Goal: Use online tool/utility: Use online tool/utility

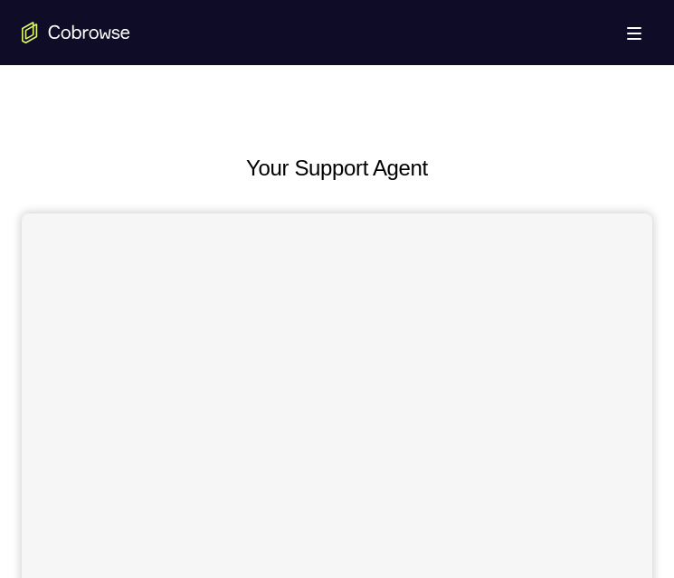
scroll to position [634, 0]
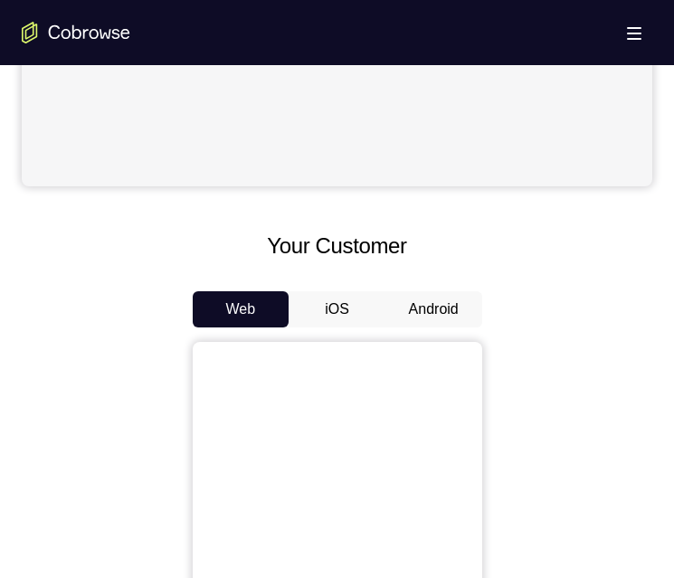
click at [422, 307] on button "Android" at bounding box center [434, 309] width 97 height 36
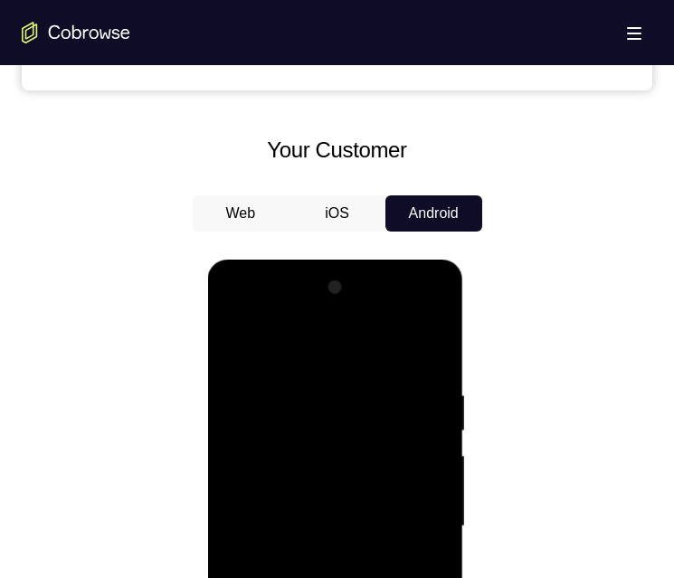
scroll to position [996, 0]
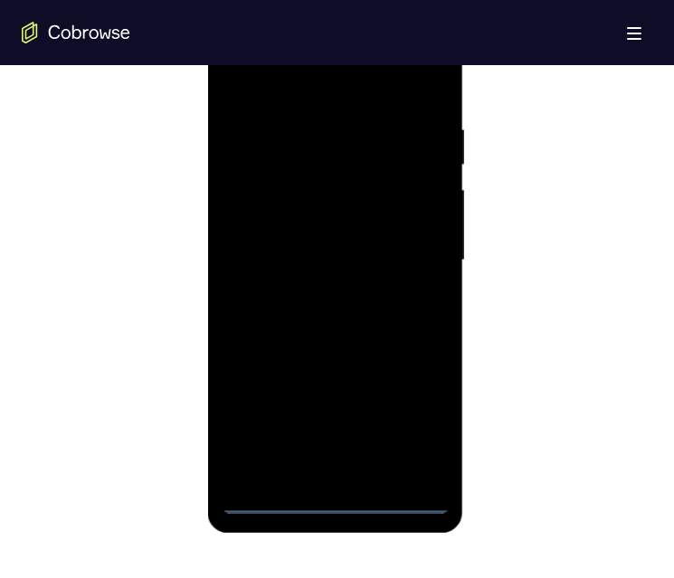
click at [335, 496] on div at bounding box center [336, 260] width 228 height 507
click at [333, 496] on div at bounding box center [336, 260] width 228 height 507
click at [416, 411] on div at bounding box center [336, 260] width 228 height 507
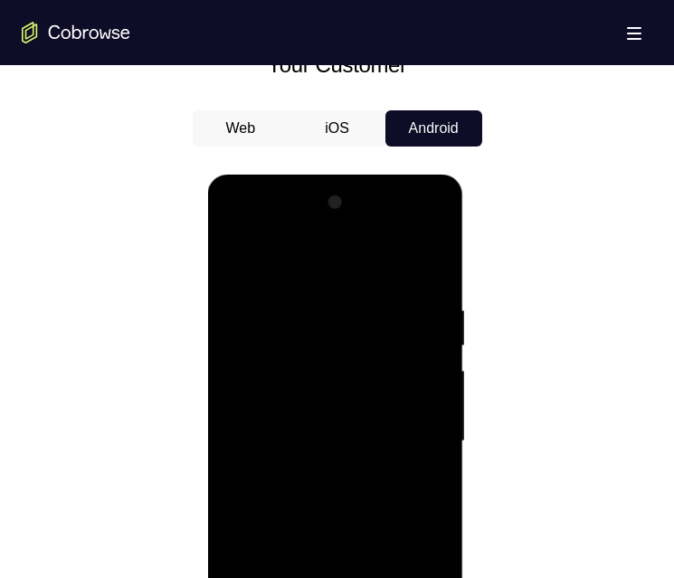
click at [298, 264] on div at bounding box center [336, 441] width 228 height 507
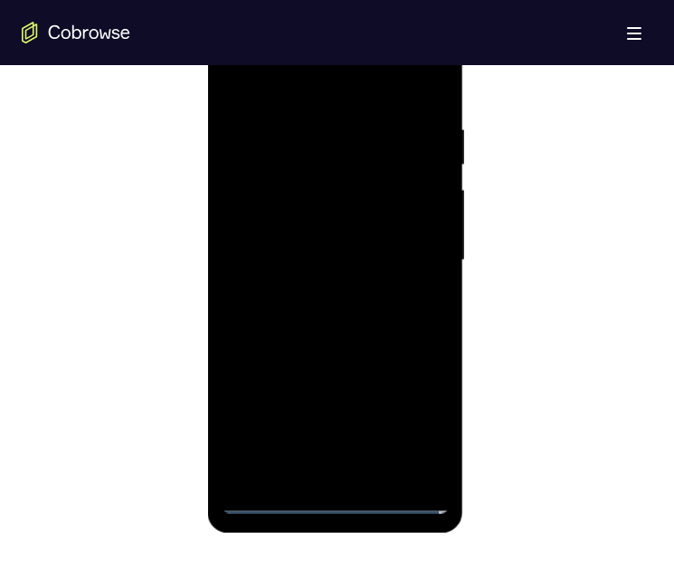
click at [425, 250] on div at bounding box center [336, 260] width 228 height 507
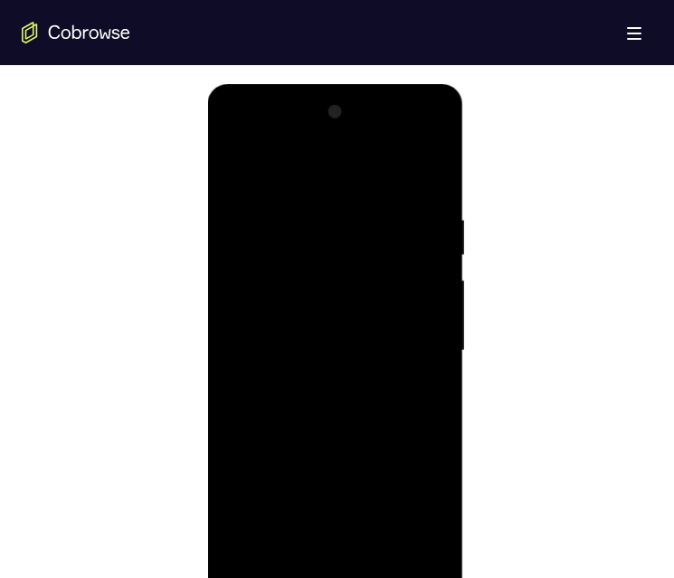
click at [312, 382] on div at bounding box center [336, 351] width 228 height 507
click at [364, 322] on div at bounding box center [336, 351] width 228 height 507
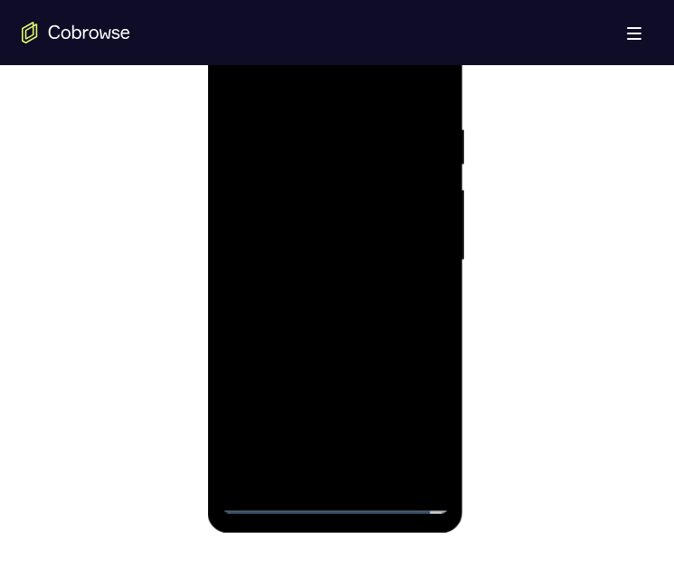
click at [348, 230] on div at bounding box center [336, 260] width 228 height 507
click at [333, 259] on div at bounding box center [336, 260] width 228 height 507
click at [330, 260] on div at bounding box center [336, 260] width 228 height 507
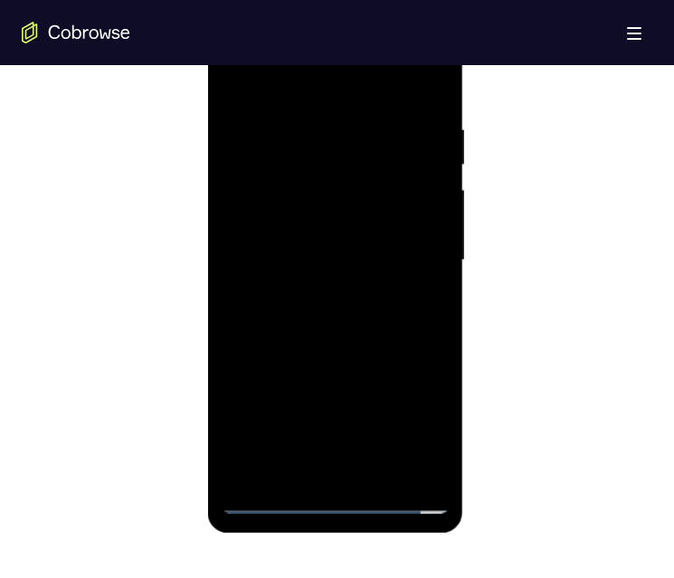
click at [293, 254] on div at bounding box center [336, 260] width 228 height 507
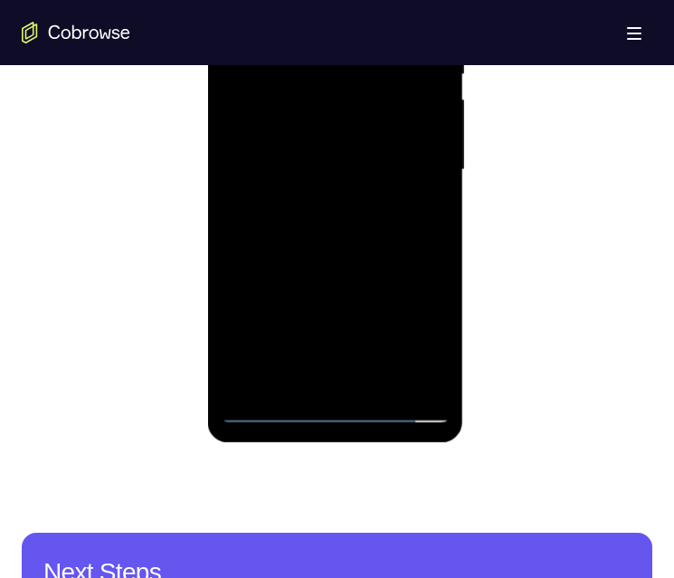
scroll to position [905, 0]
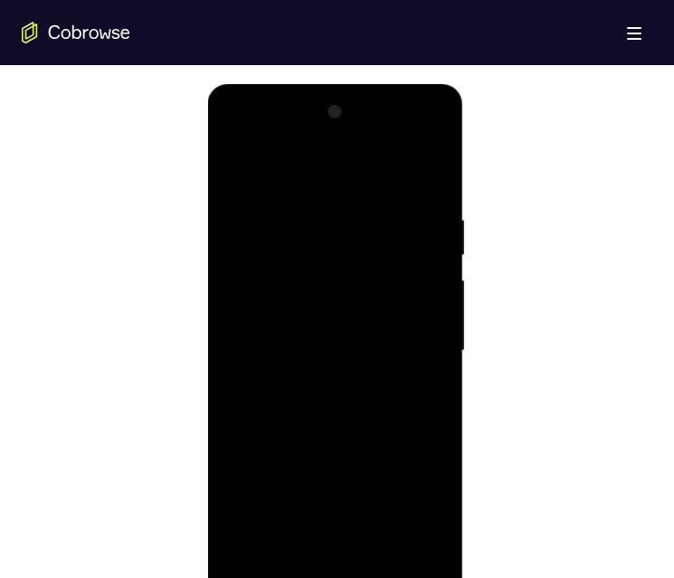
click at [338, 452] on div at bounding box center [336, 351] width 228 height 507
click at [338, 415] on div at bounding box center [336, 351] width 228 height 507
click at [311, 212] on div at bounding box center [336, 351] width 228 height 507
click at [315, 205] on div at bounding box center [336, 351] width 228 height 507
click at [420, 164] on div at bounding box center [336, 351] width 228 height 507
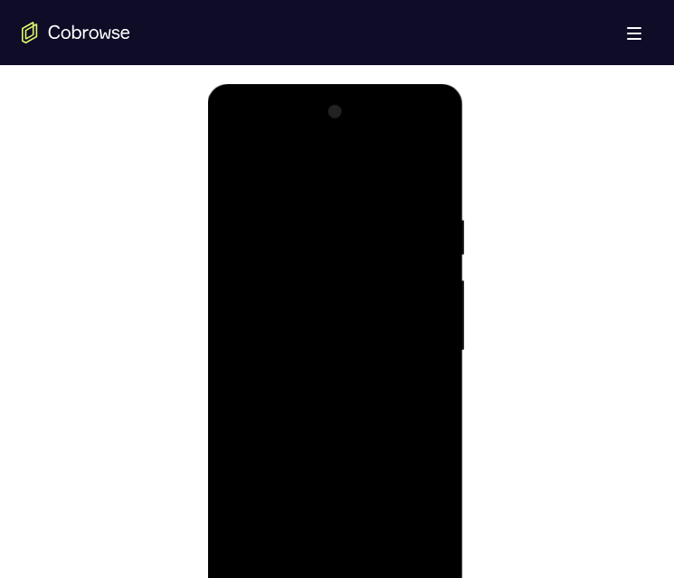
click at [222, 290] on div at bounding box center [336, 351] width 228 height 507
click at [240, 339] on div at bounding box center [336, 351] width 228 height 507
click at [432, 355] on div at bounding box center [336, 351] width 228 height 507
click at [424, 320] on div at bounding box center [336, 351] width 228 height 507
click at [226, 318] on div at bounding box center [336, 351] width 228 height 507
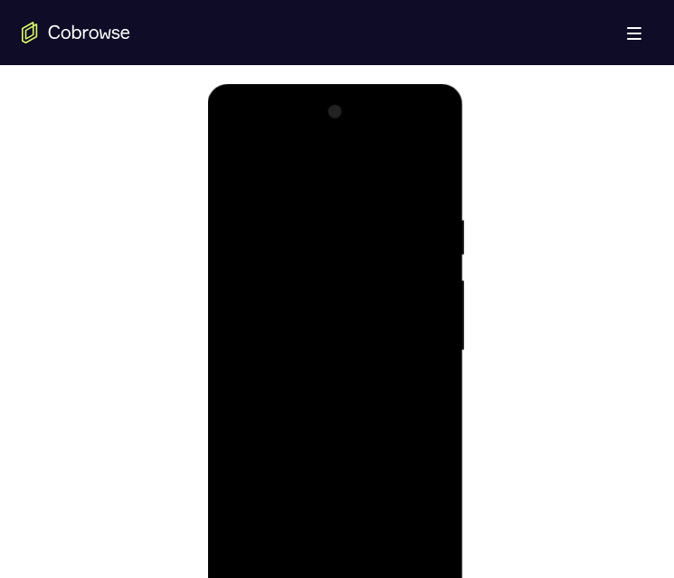
scroll to position [815, 0]
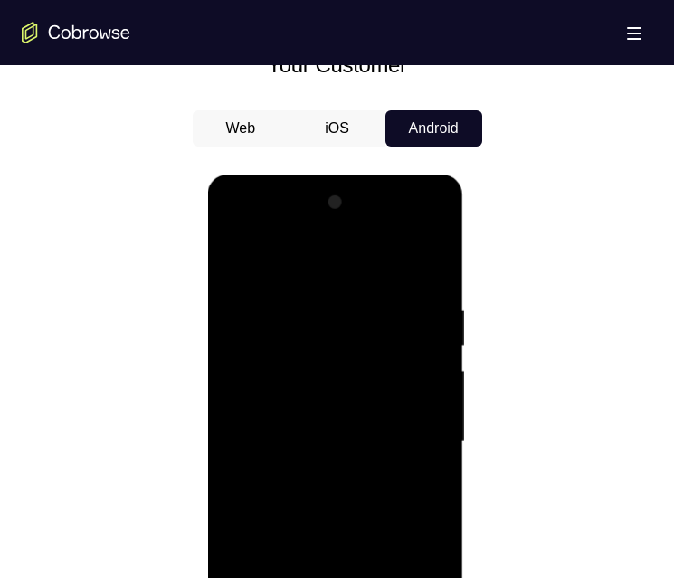
click at [425, 406] on div at bounding box center [336, 441] width 228 height 507
click at [416, 380] on div at bounding box center [336, 441] width 228 height 507
click at [445, 381] on div at bounding box center [336, 441] width 228 height 507
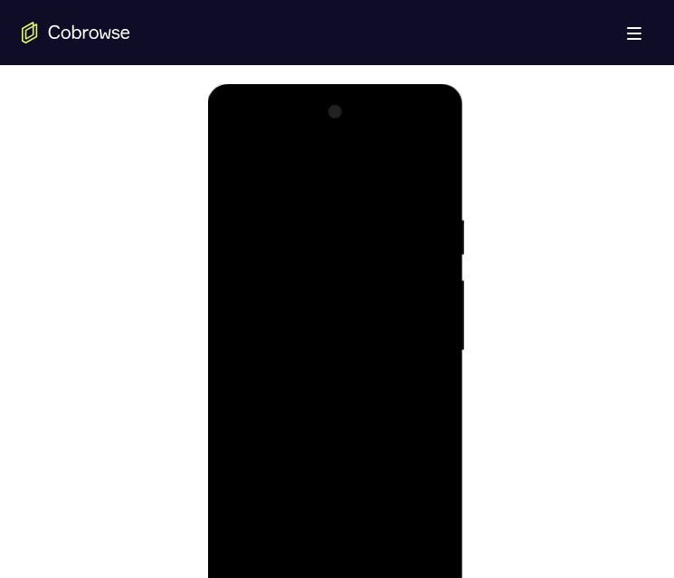
click at [435, 350] on div at bounding box center [336, 351] width 228 height 507
click at [424, 308] on div at bounding box center [336, 351] width 228 height 507
click at [424, 167] on div at bounding box center [336, 351] width 228 height 507
click at [387, 552] on div at bounding box center [336, 351] width 228 height 507
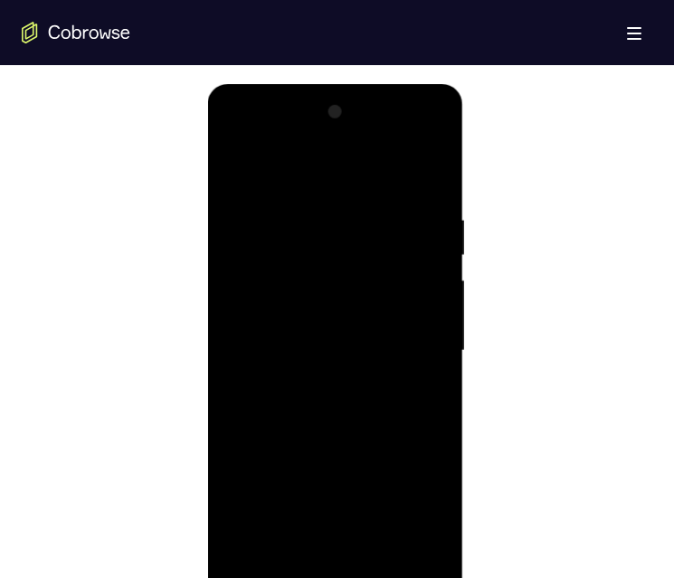
click at [334, 435] on div at bounding box center [336, 351] width 228 height 507
click at [363, 333] on div at bounding box center [336, 351] width 228 height 507
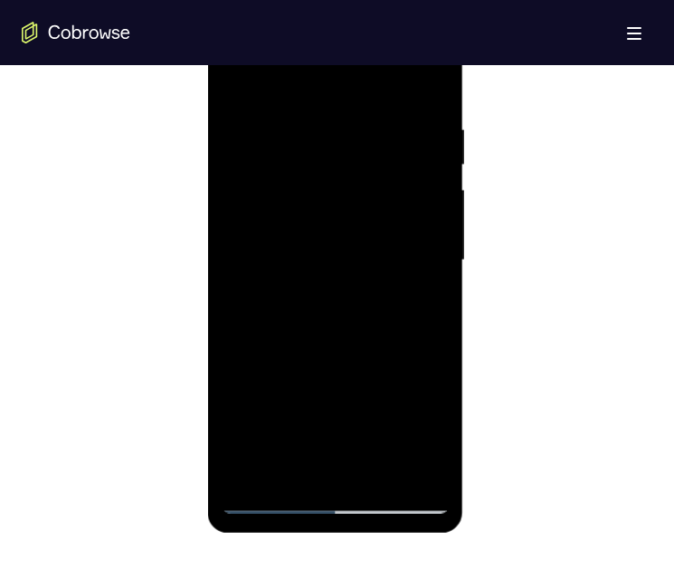
click at [425, 299] on div at bounding box center [336, 260] width 228 height 507
click at [229, 79] on div at bounding box center [336, 260] width 228 height 507
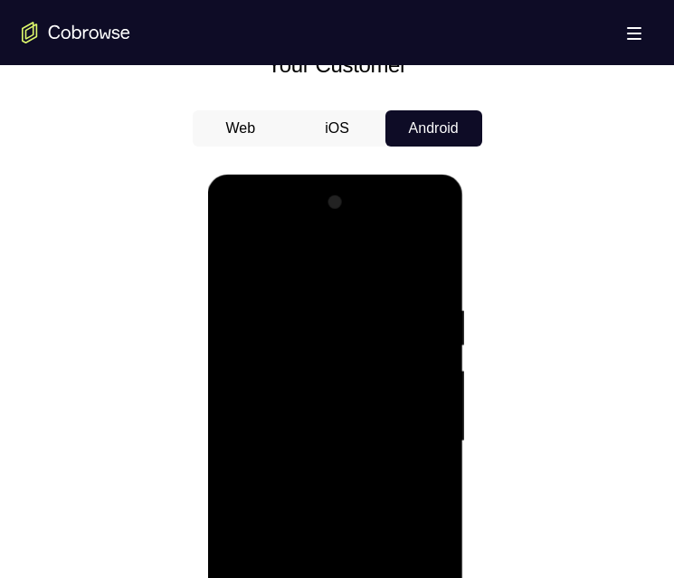
click at [302, 422] on div at bounding box center [336, 441] width 228 height 507
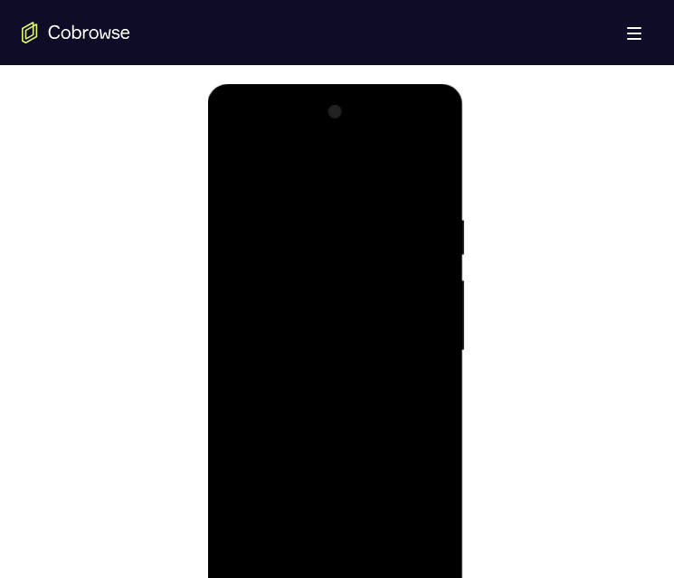
scroll to position [996, 0]
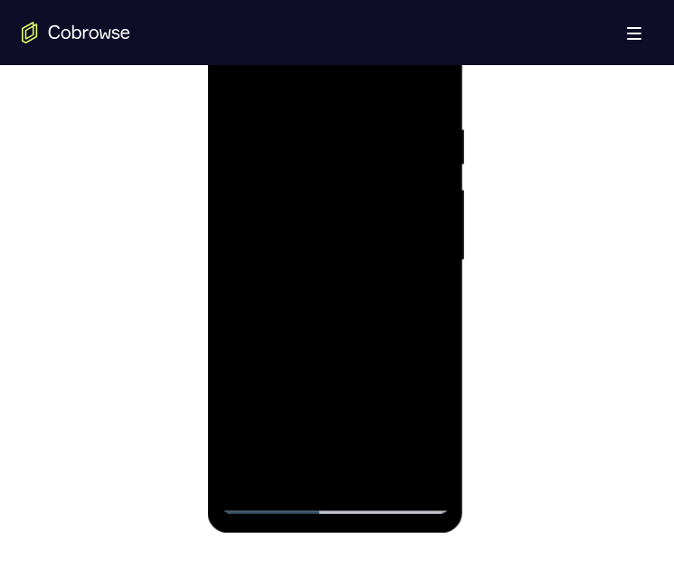
click at [232, 76] on div at bounding box center [336, 260] width 228 height 507
click at [237, 73] on div at bounding box center [336, 260] width 228 height 507
click at [442, 289] on div at bounding box center [336, 260] width 228 height 507
click at [445, 290] on div at bounding box center [336, 260] width 228 height 507
click at [446, 290] on div at bounding box center [336, 260] width 228 height 507
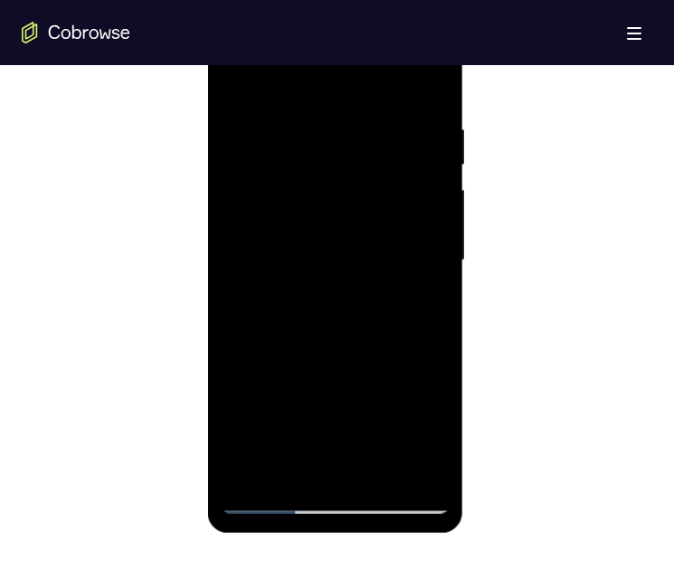
click at [446, 290] on div at bounding box center [336, 260] width 228 height 507
